Goal: Information Seeking & Learning: Learn about a topic

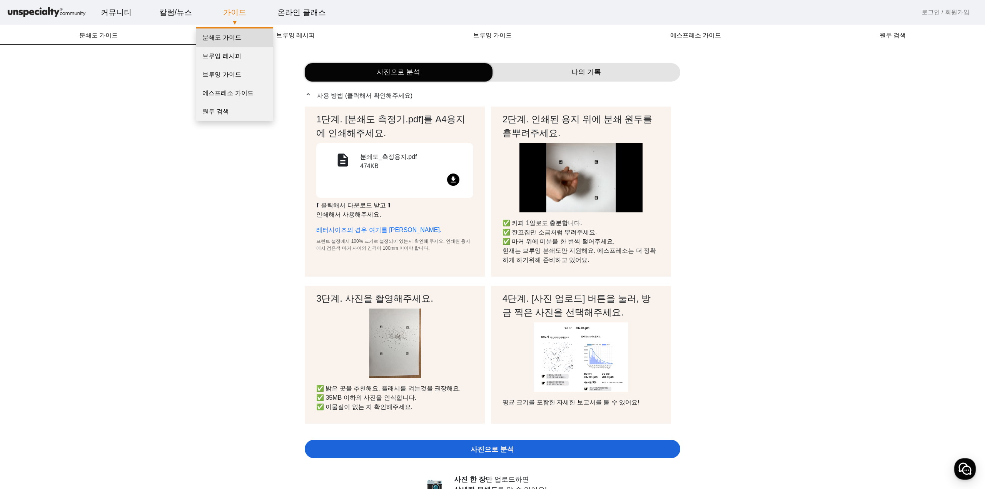
click at [229, 36] on link "분쇄도 가이드" at bounding box center [234, 37] width 77 height 18
click at [228, 58] on link "브루잉 레시피" at bounding box center [234, 56] width 77 height 18
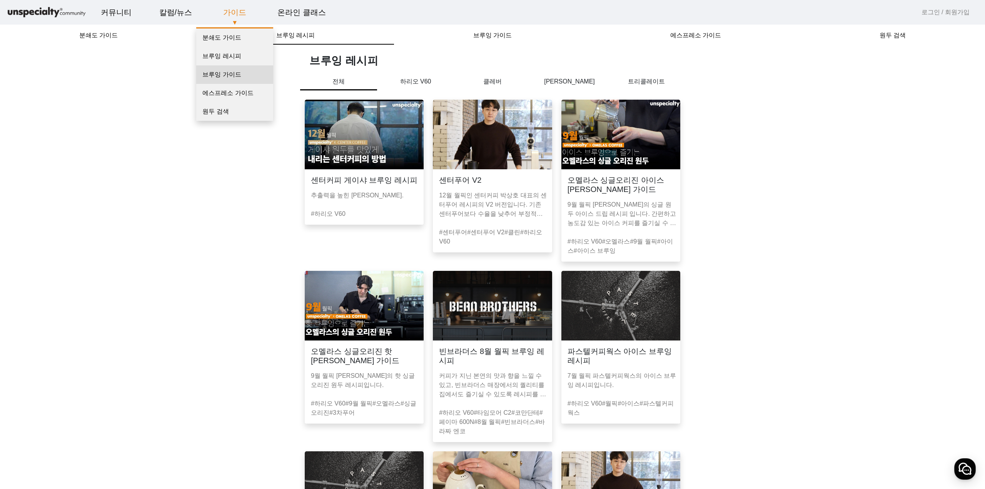
click at [221, 74] on link "브루잉 가이드" at bounding box center [234, 74] width 77 height 18
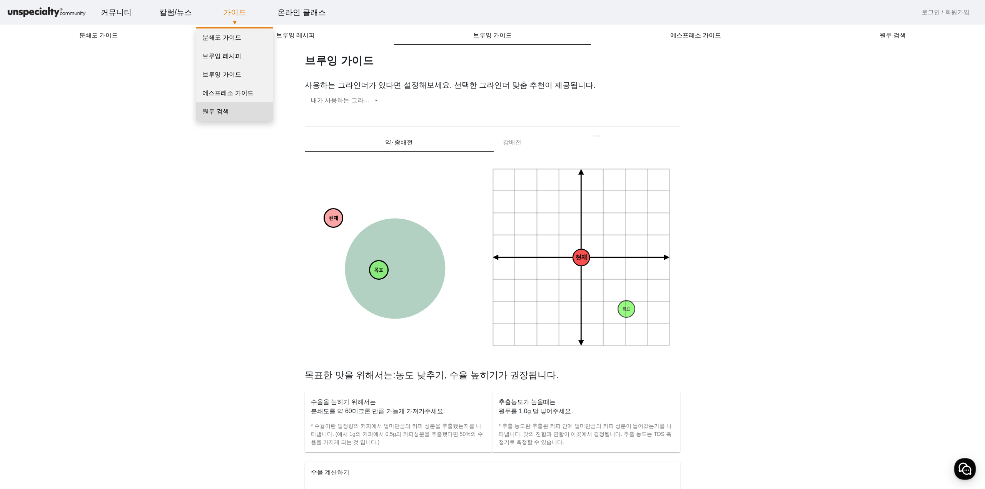
click at [211, 113] on link "원두 검색" at bounding box center [234, 111] width 77 height 18
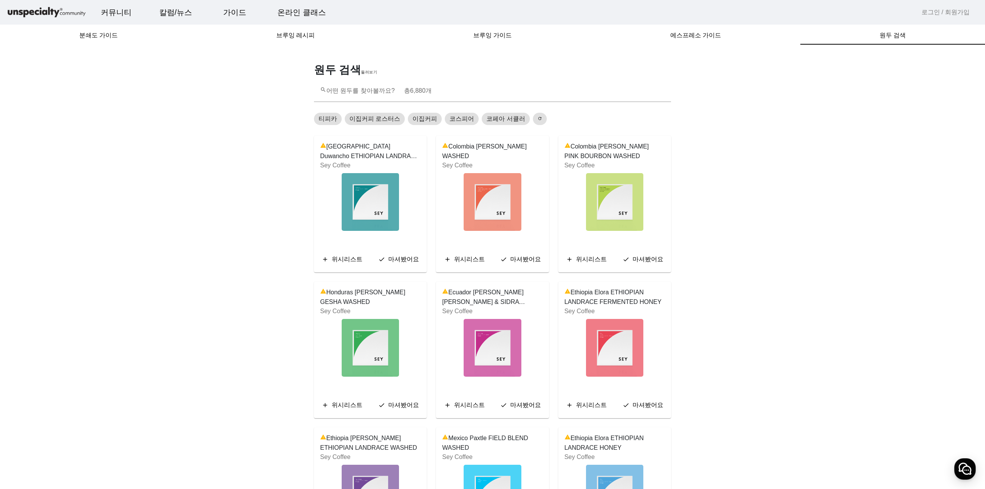
click at [364, 192] on img at bounding box center [370, 202] width 57 height 58
click at [22, 16] on img at bounding box center [46, 12] width 81 height 13
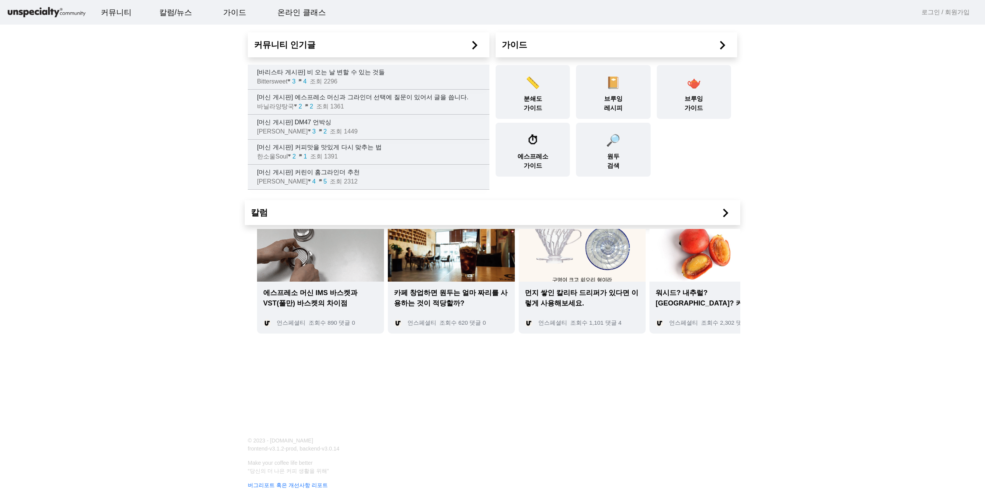
click at [155, 183] on app-index "커뮤니티 인기글 chevron_right [바리스타 게시판] 비 오는 날 변할 수 있는 것들 Bittersweet favorite 3 chat…" at bounding box center [492, 174] width 985 height 349
